Goal: Transaction & Acquisition: Book appointment/travel/reservation

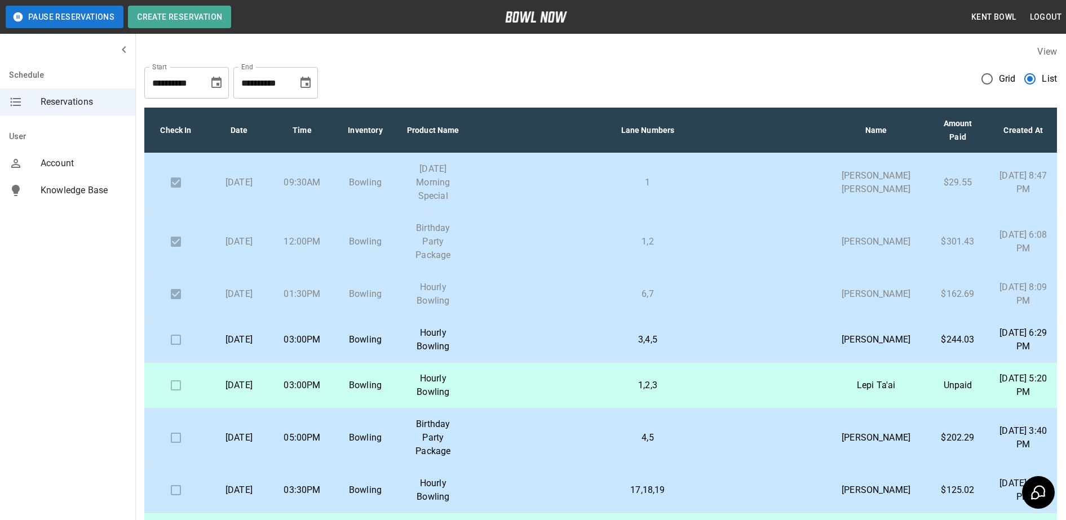
click at [334, 363] on td "03:00PM" at bounding box center [302, 340] width 63 height 46
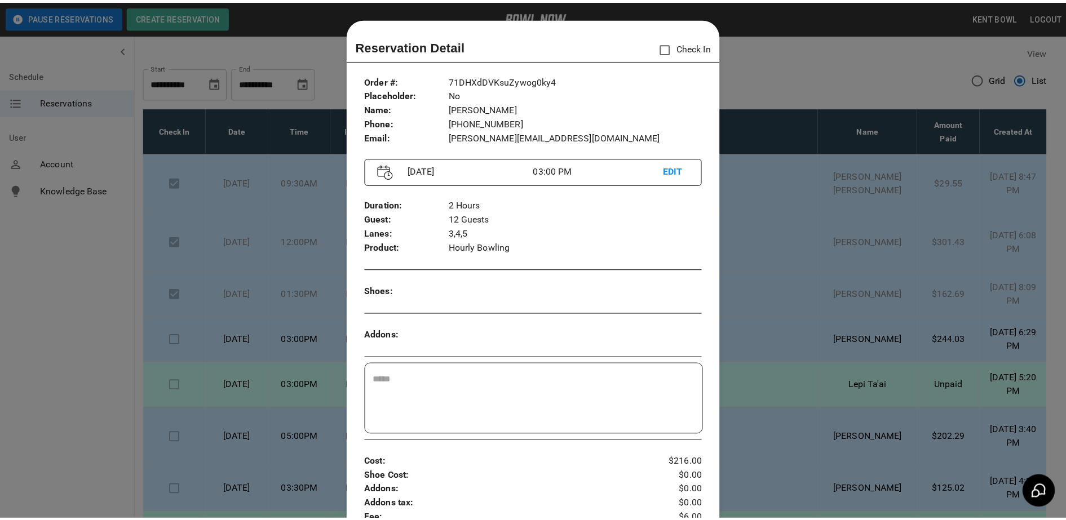
scroll to position [18, 0]
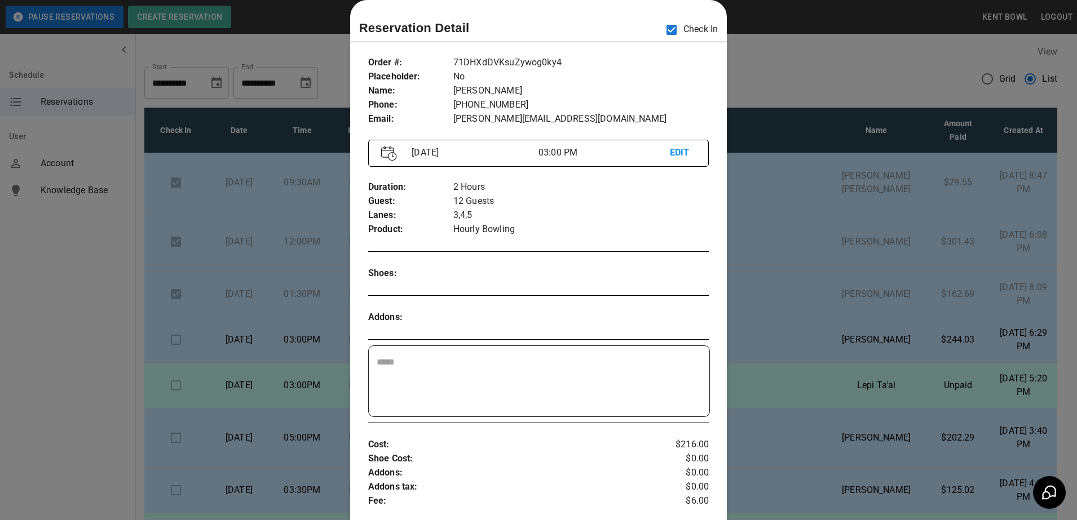
click at [109, 314] on div at bounding box center [538, 260] width 1077 height 520
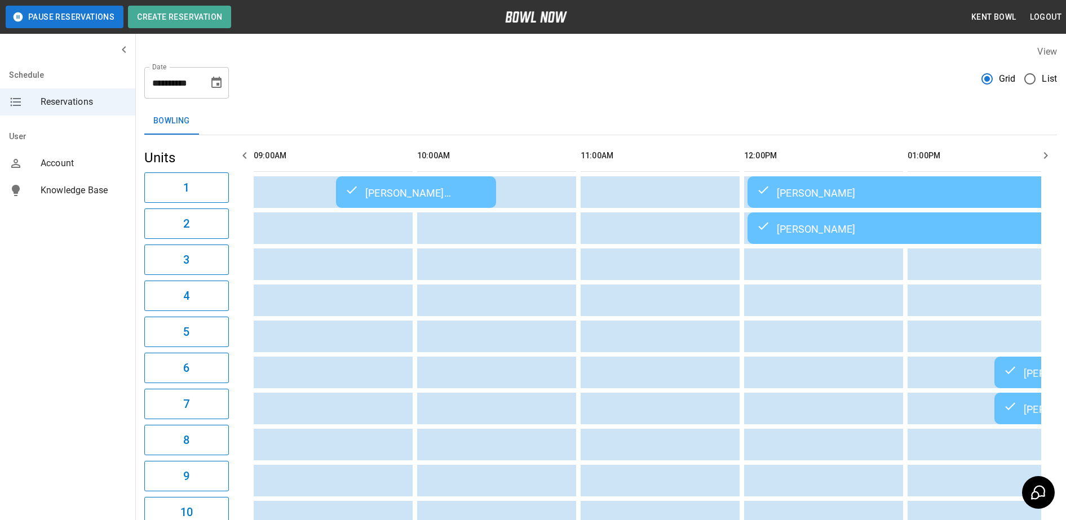
scroll to position [0, 817]
